Goal: Transaction & Acquisition: Purchase product/service

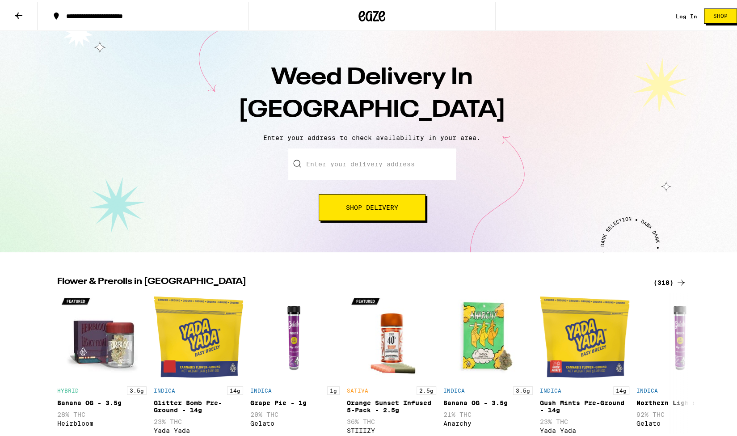
click at [13, 22] on button at bounding box center [19, 14] width 38 height 28
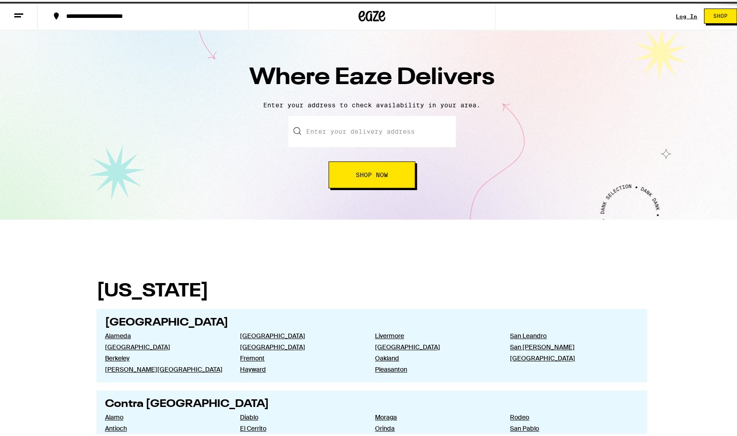
click at [13, 17] on icon at bounding box center [18, 13] width 11 height 11
